Goal: Task Accomplishment & Management: Use online tool/utility

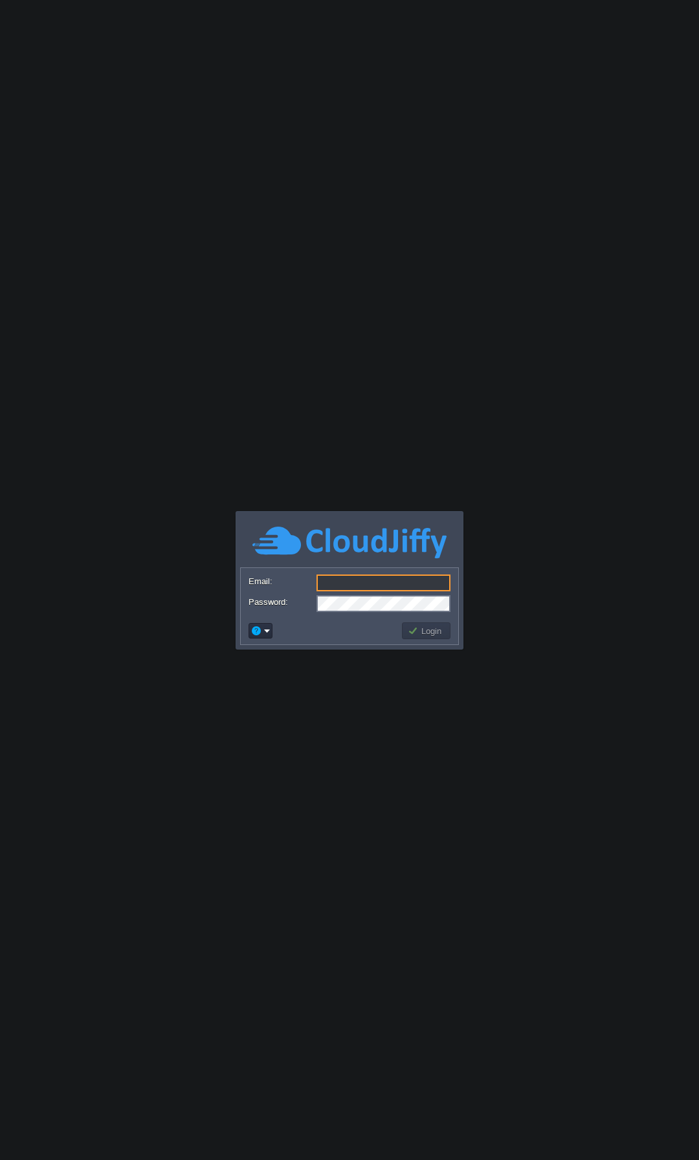
click at [372, 580] on input "Email:" at bounding box center [383, 582] width 134 height 17
type input "[EMAIL_ADDRESS][DOMAIN_NAME]"
click at [432, 637] on td "Login" at bounding box center [426, 630] width 49 height 17
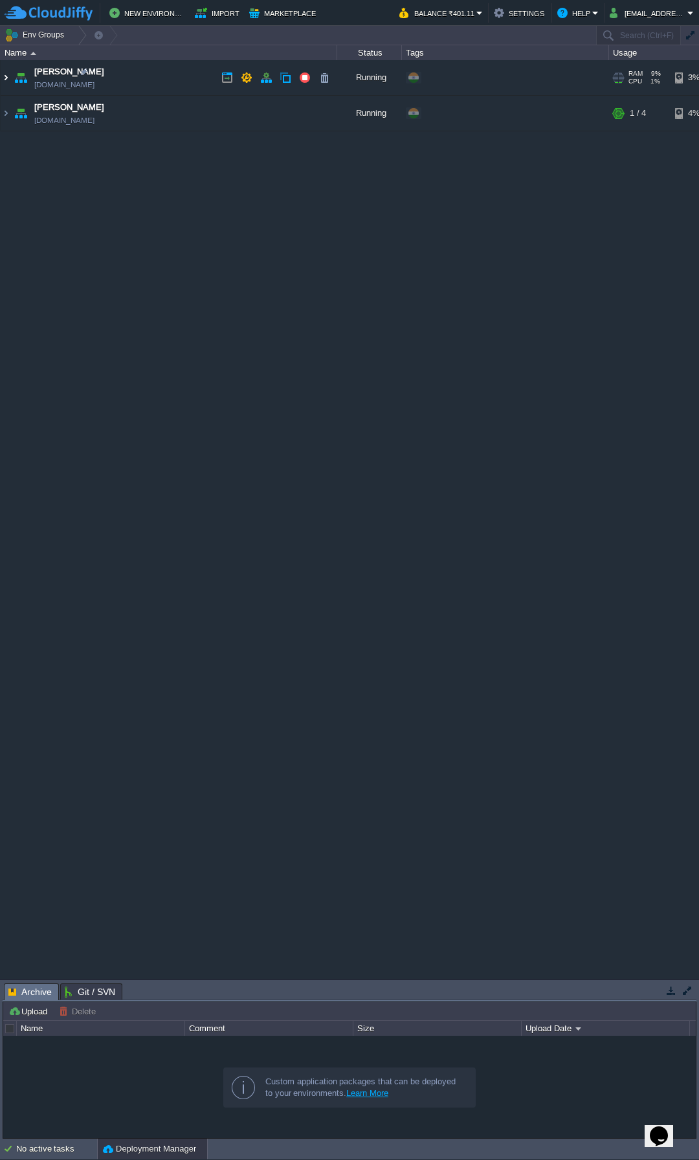
click at [4, 77] on img at bounding box center [6, 77] width 10 height 35
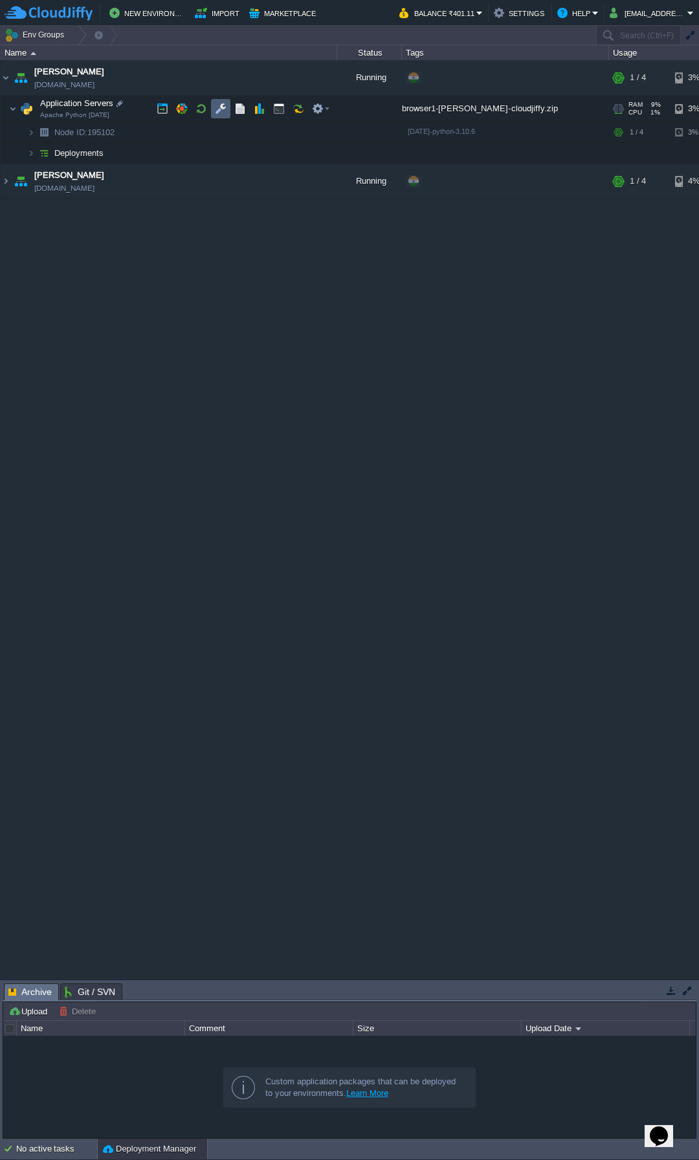
click at [219, 111] on button "button" at bounding box center [221, 109] width 12 height 12
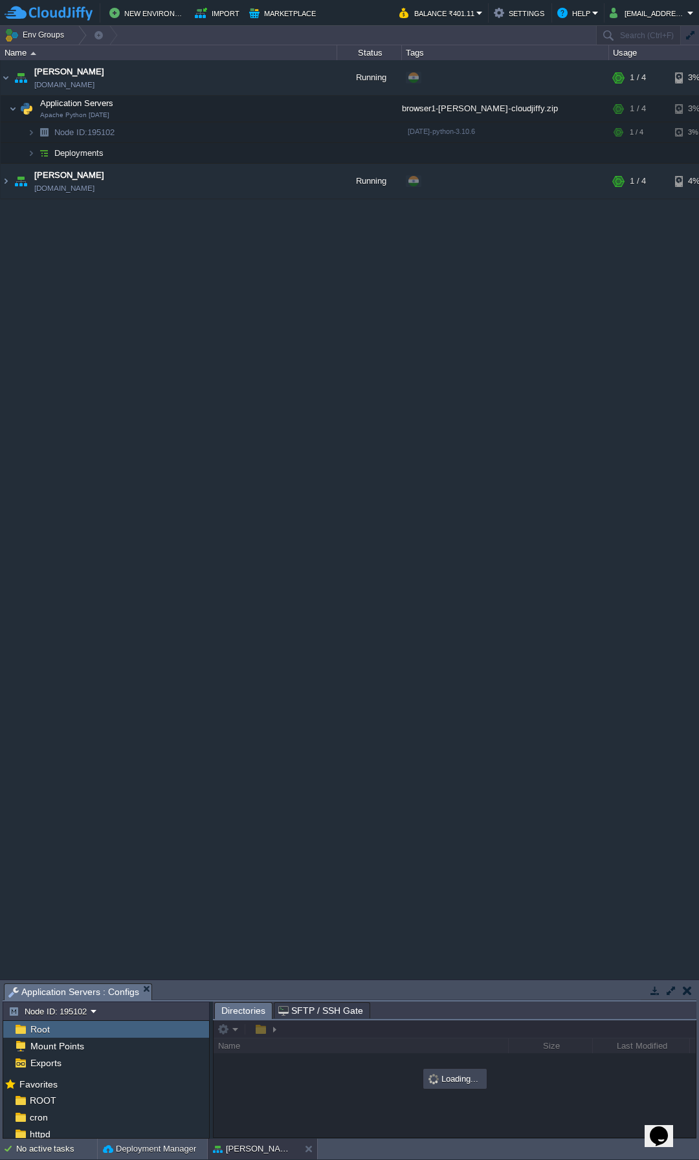
click at [673, 983] on td at bounding box center [670, 991] width 16 height 16
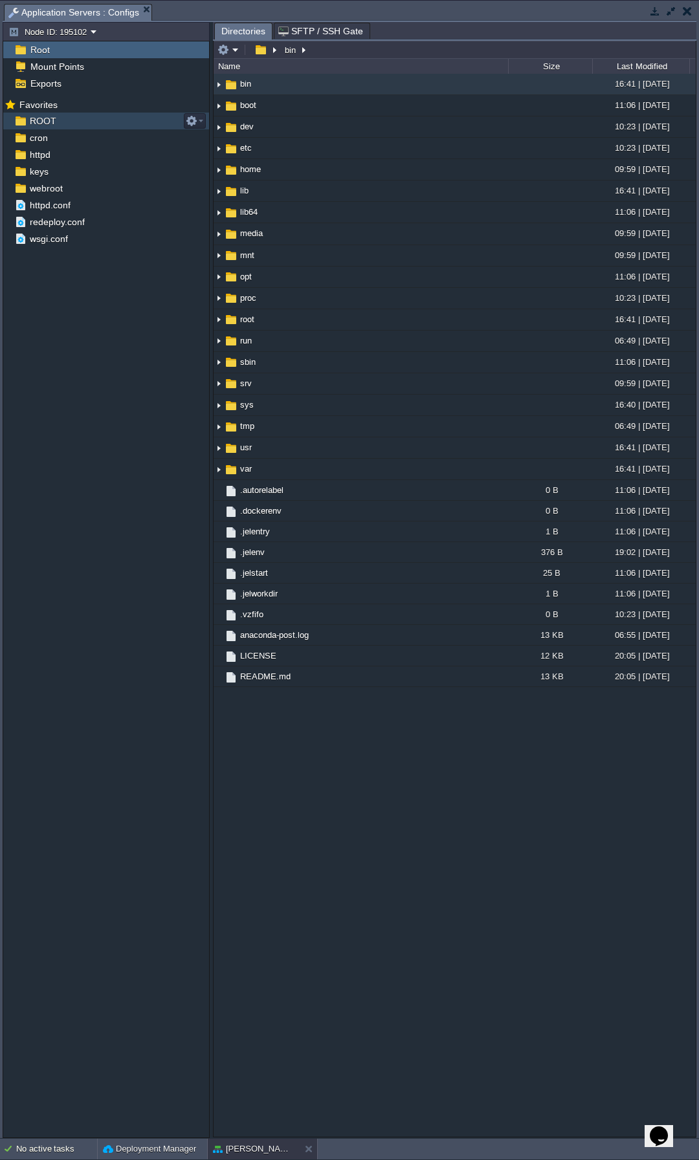
click at [45, 115] on div "ROOT" at bounding box center [106, 121] width 206 height 17
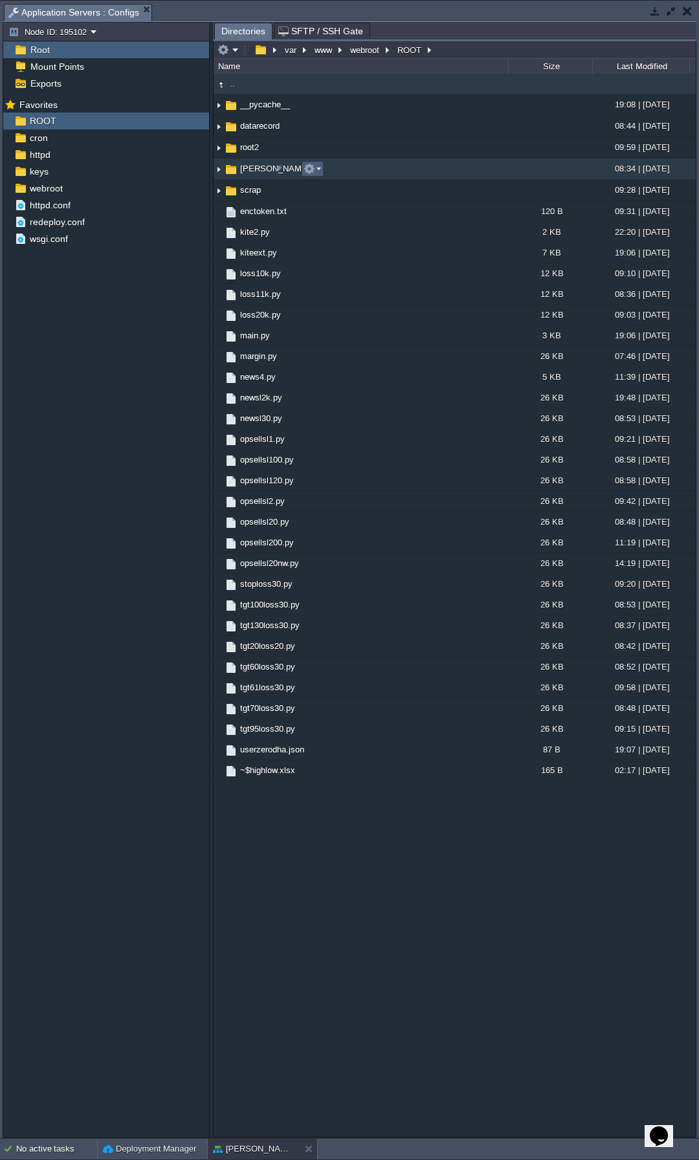
click at [314, 166] on button "button" at bounding box center [309, 169] width 12 height 12
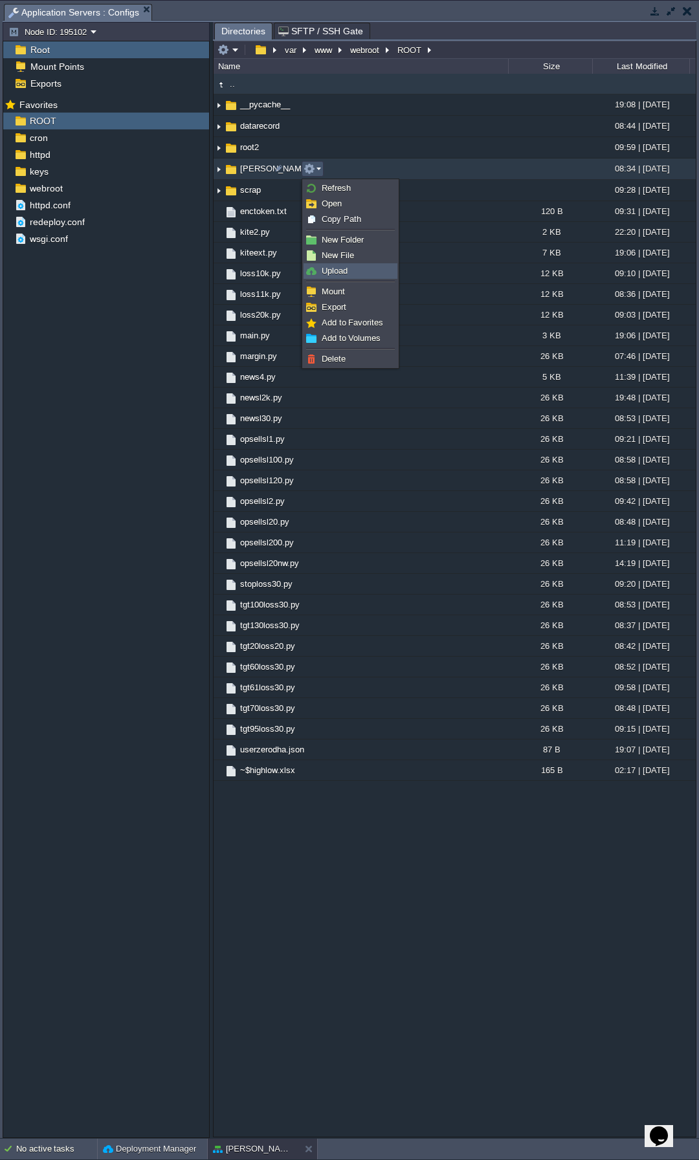
click at [336, 264] on link "Upload" at bounding box center [350, 271] width 93 height 14
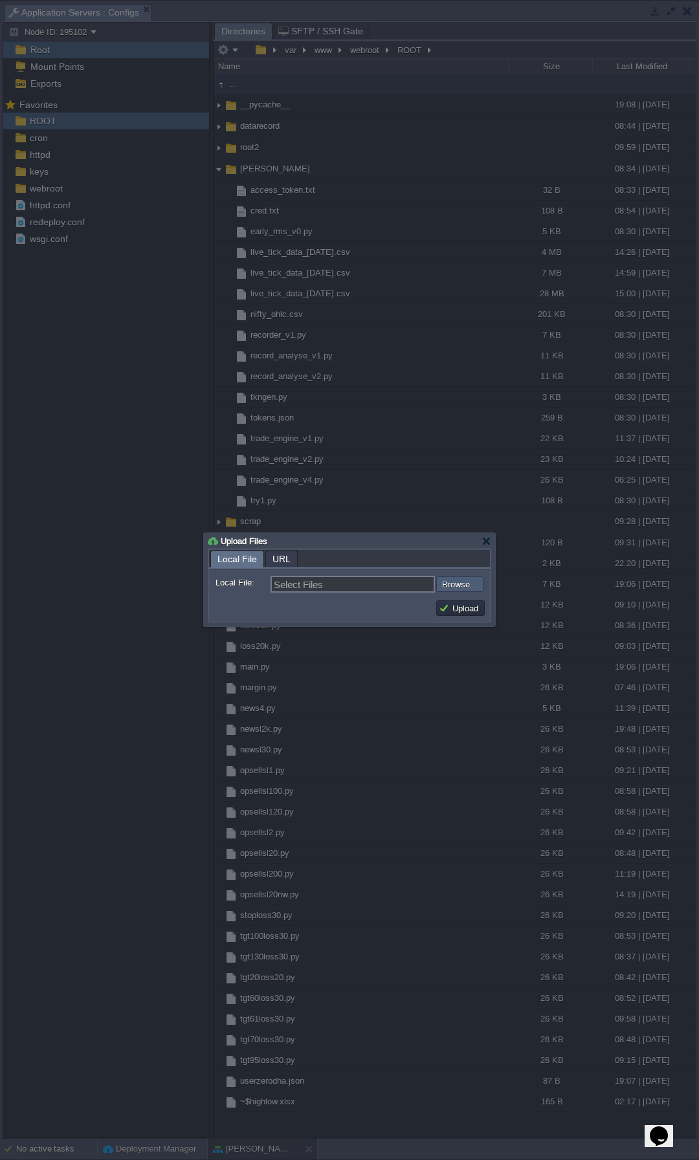
click at [459, 582] on input "file" at bounding box center [402, 584] width 164 height 16
type input "C:\fakepath\trade_engine_v5.py"
type input "trade_engine_v5.py"
click at [460, 603] on td "Upload" at bounding box center [460, 608] width 49 height 16
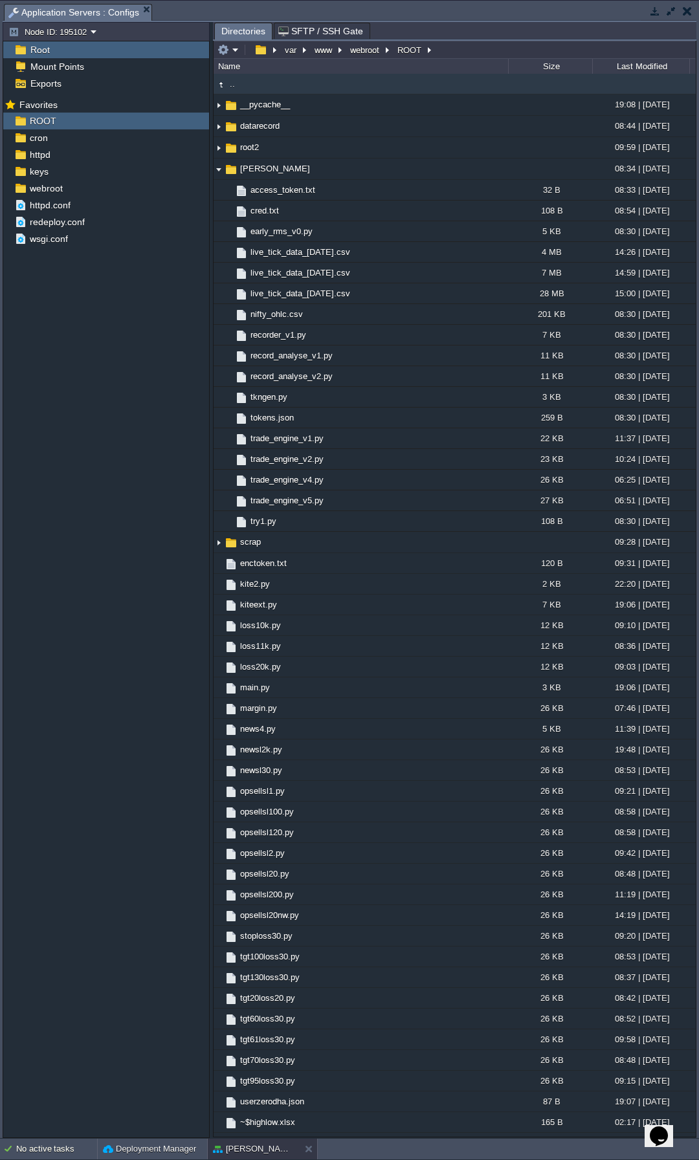
click at [683, 14] on button "button" at bounding box center [687, 11] width 9 height 12
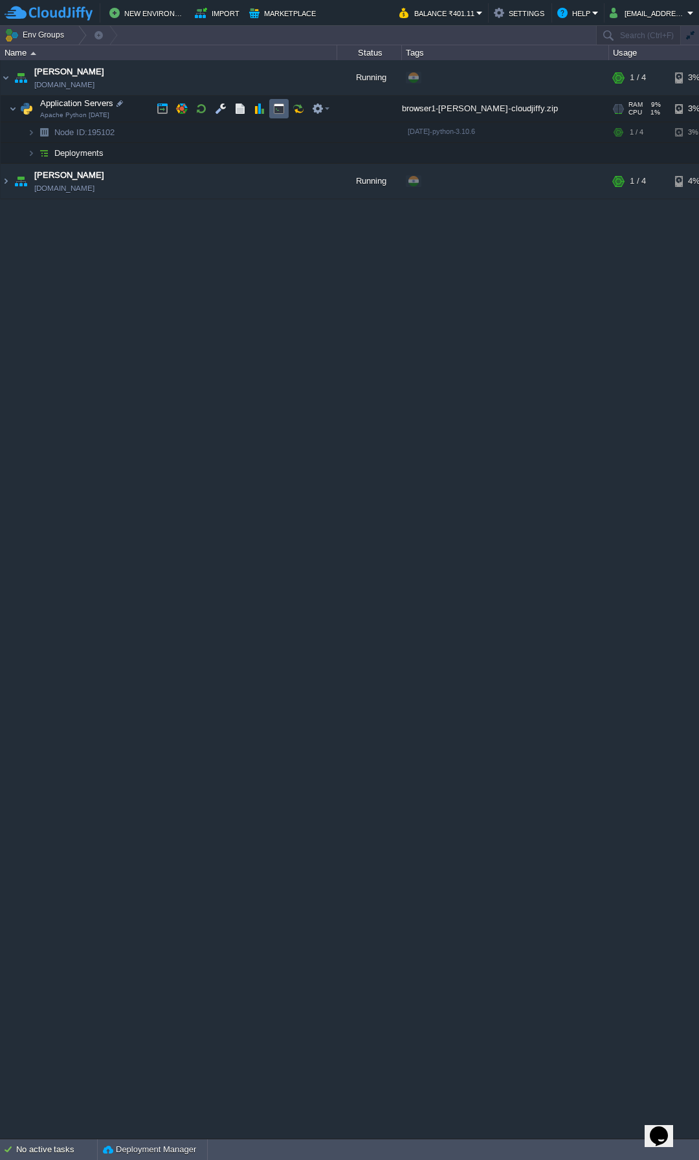
click at [277, 110] on button "button" at bounding box center [279, 109] width 12 height 12
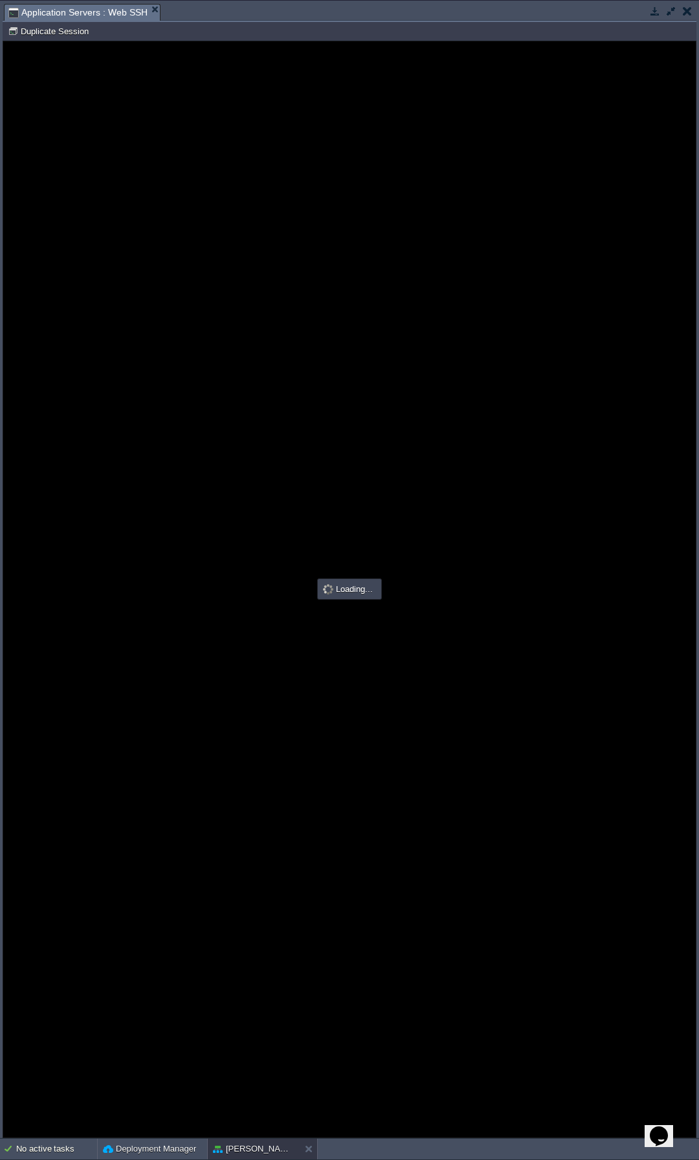
type input "#000000"
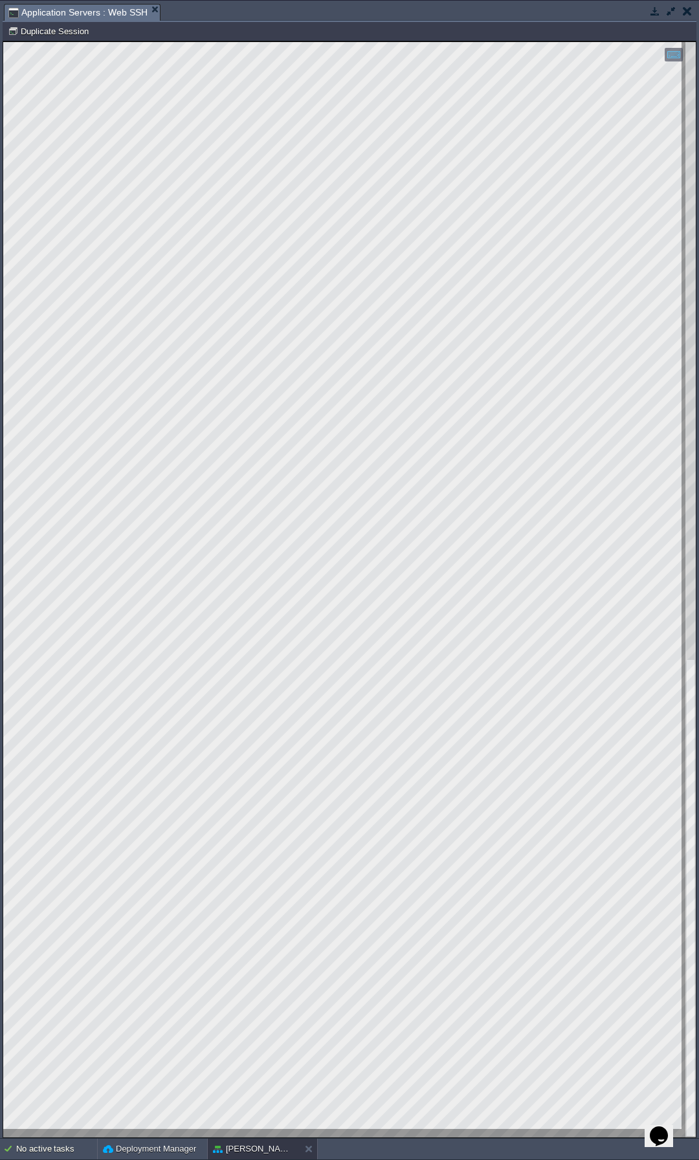
click at [683, 7] on button "button" at bounding box center [687, 11] width 9 height 12
